Goal: Task Accomplishment & Management: Use online tool/utility

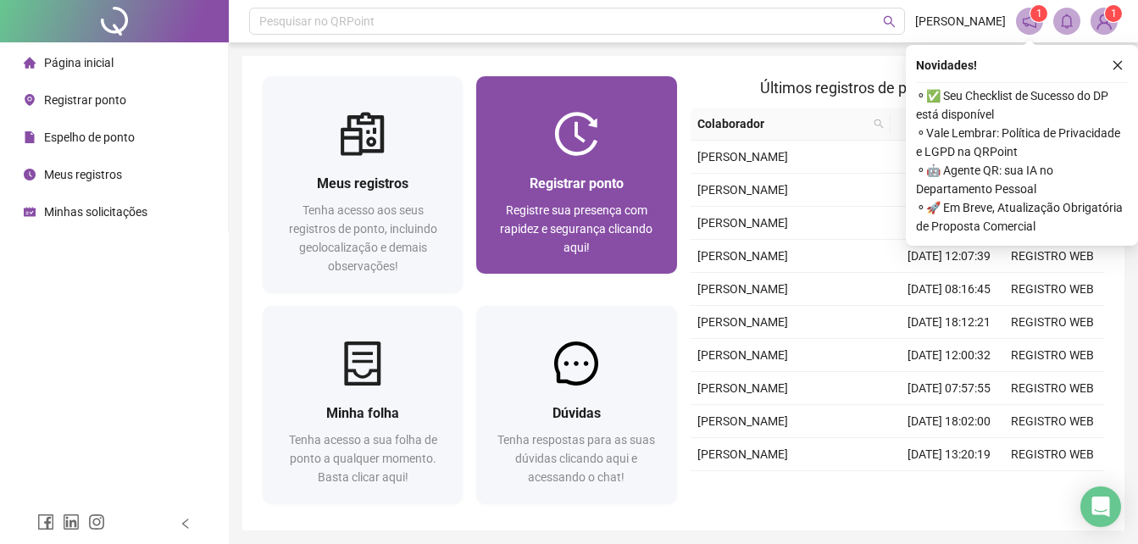
click at [529, 171] on div "Registrar ponto Registre sua presença com rapidez e segurança clicando aqui!" at bounding box center [576, 215] width 200 height 118
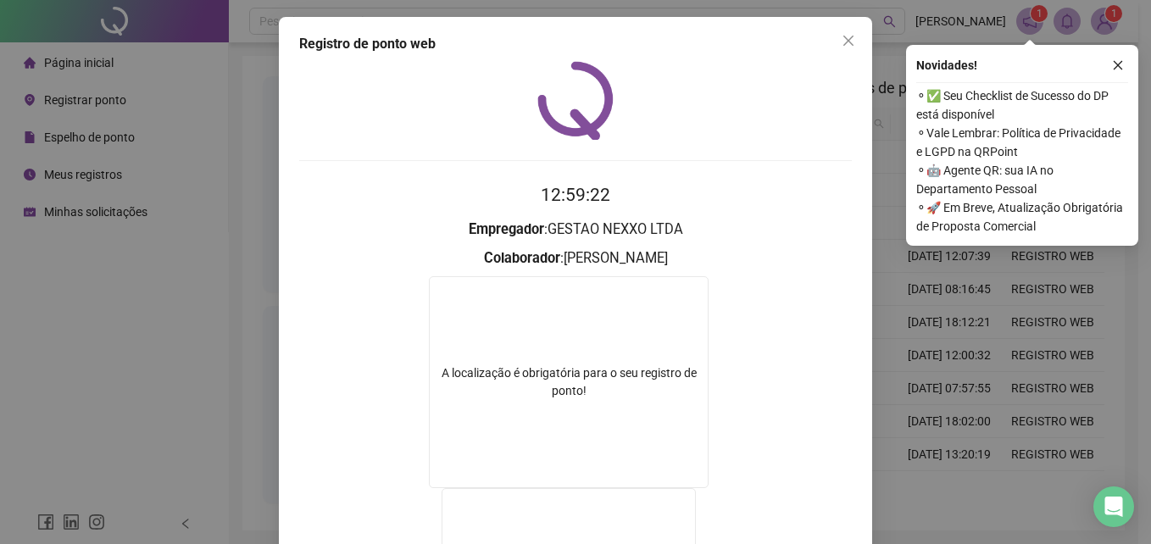
click at [1007, 353] on div "Registro de ponto web 12:59:22 Empregador : GESTAO NEXXO LTDA Colaborador : [PE…" at bounding box center [575, 272] width 1151 height 544
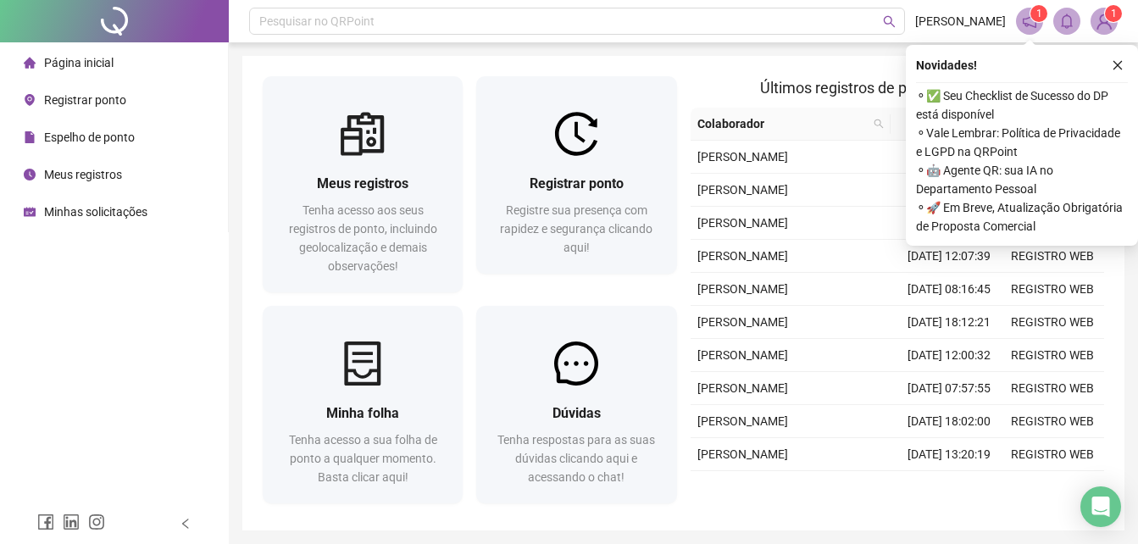
drag, startPoint x: 638, startPoint y: 149, endPoint x: 1041, endPoint y: 234, distance: 412.1
click at [639, 149] on div at bounding box center [576, 134] width 200 height 44
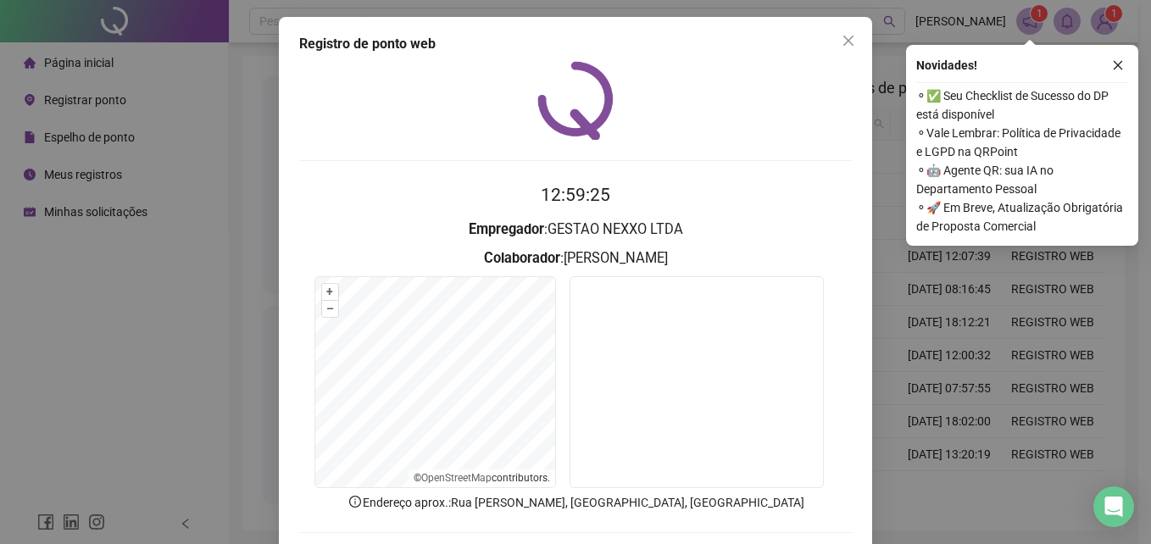
scroll to position [80, 0]
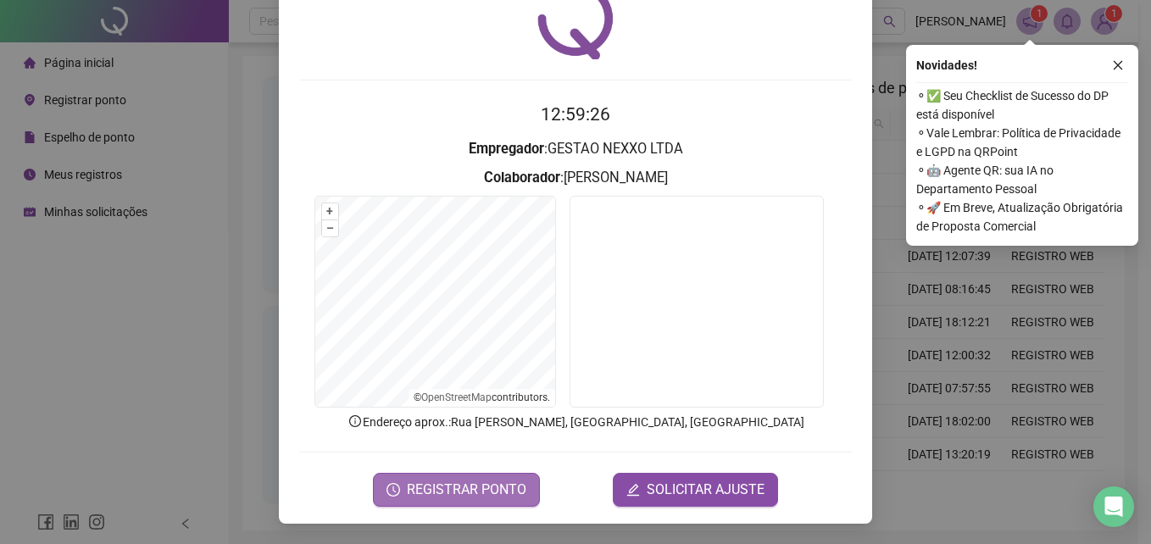
click at [494, 500] on button "REGISTRAR PONTO" at bounding box center [456, 490] width 167 height 34
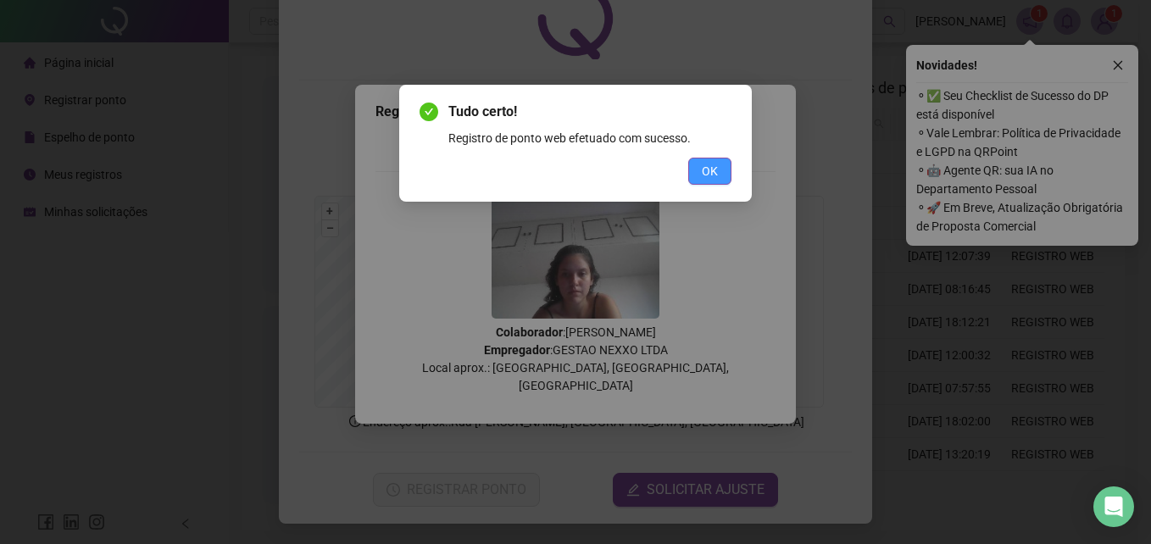
click at [715, 164] on span "OK" at bounding box center [710, 171] width 16 height 19
